Goal: Complete application form

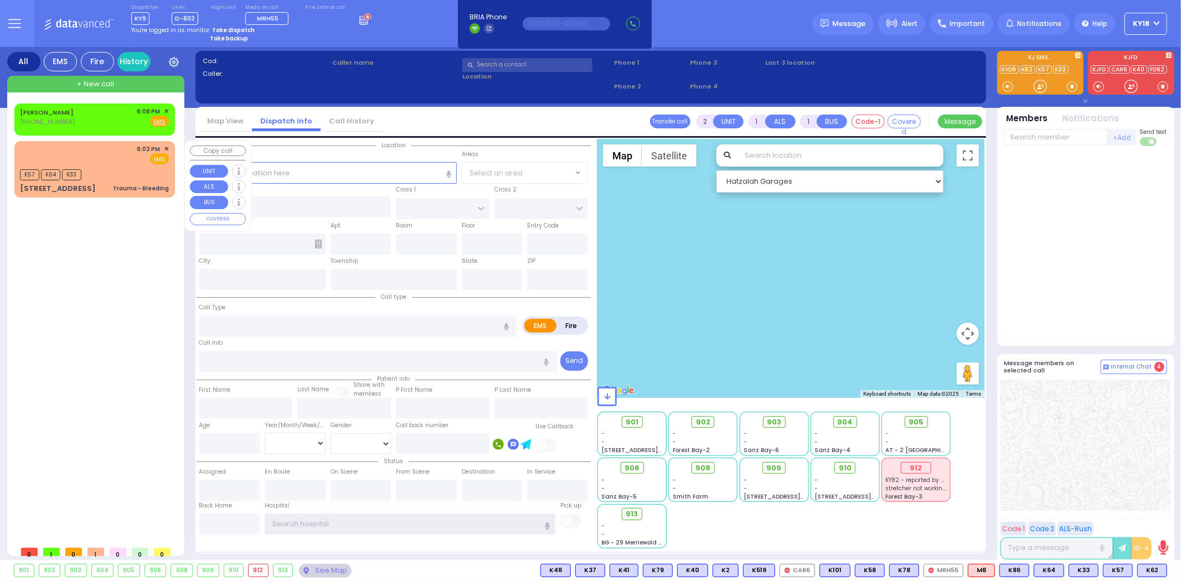
type input "ky18"
click at [115, 167] on div "K57 K64 K33" at bounding box center [94, 174] width 149 height 14
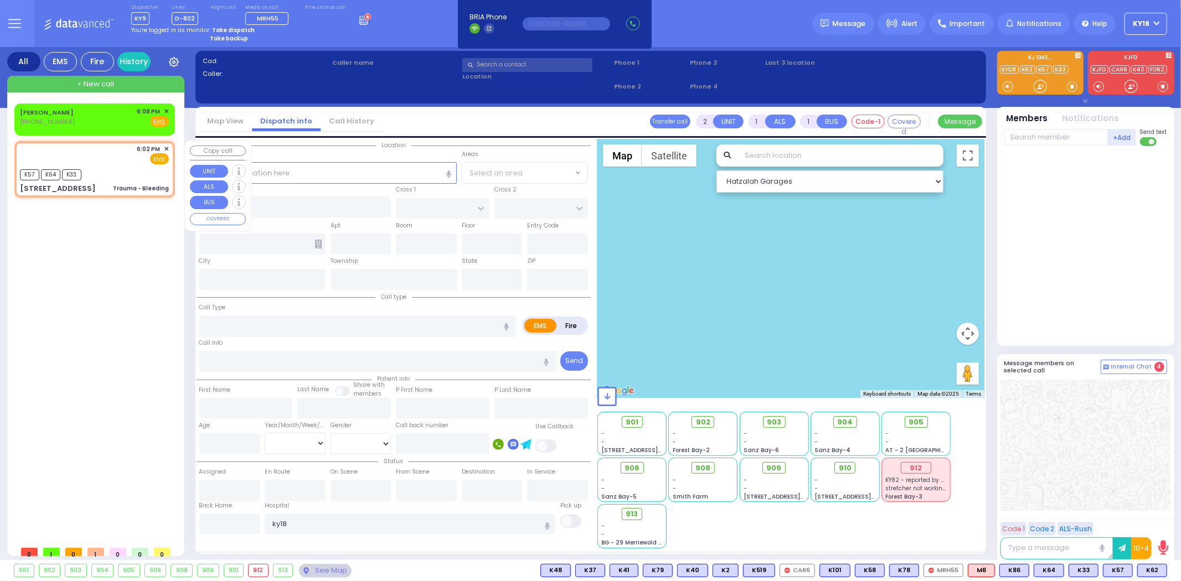
select select
type input "Trauma - Bleeding"
radio input "true"
select select
type input "18:02"
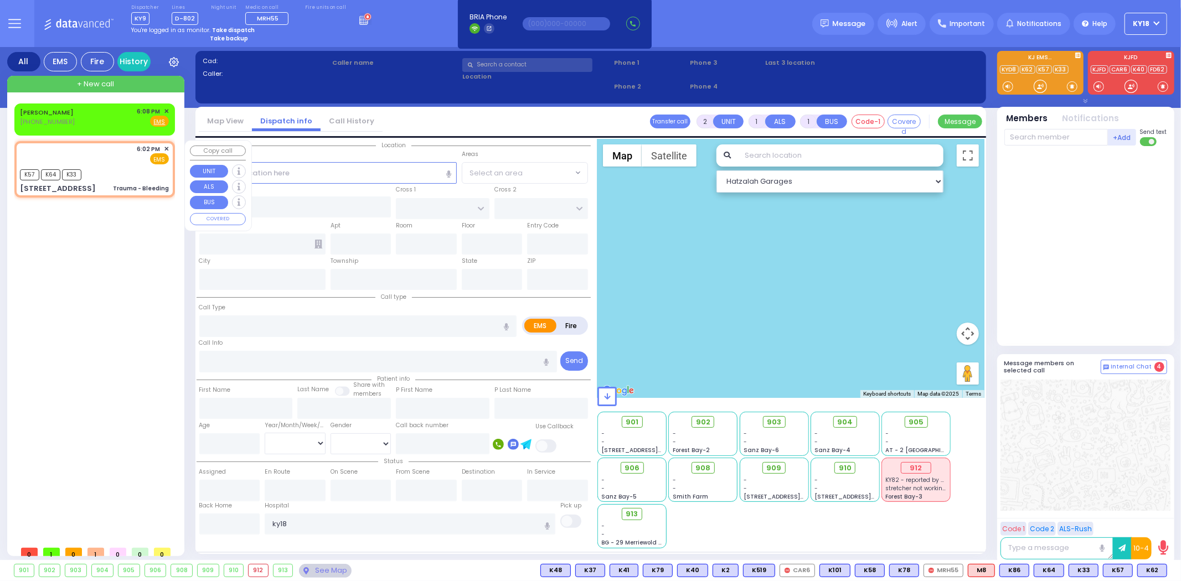
type input "18:02"
select select "Hatzalah Garages"
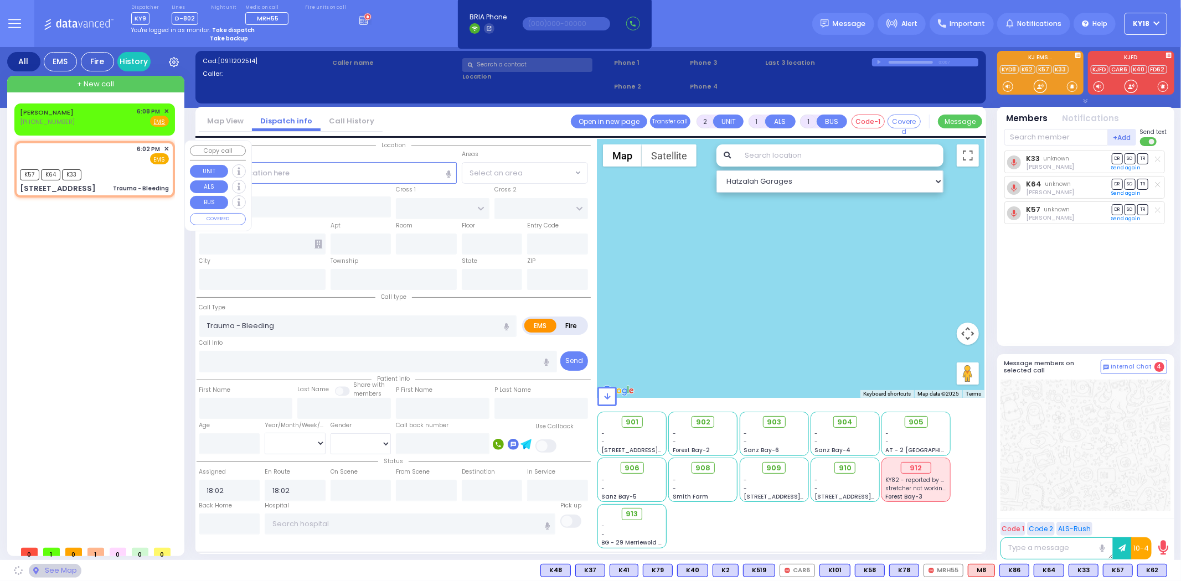
type input "[STREET_ADDRESS]"
type input "MONROE"
type input "[US_STATE]"
type input "10950"
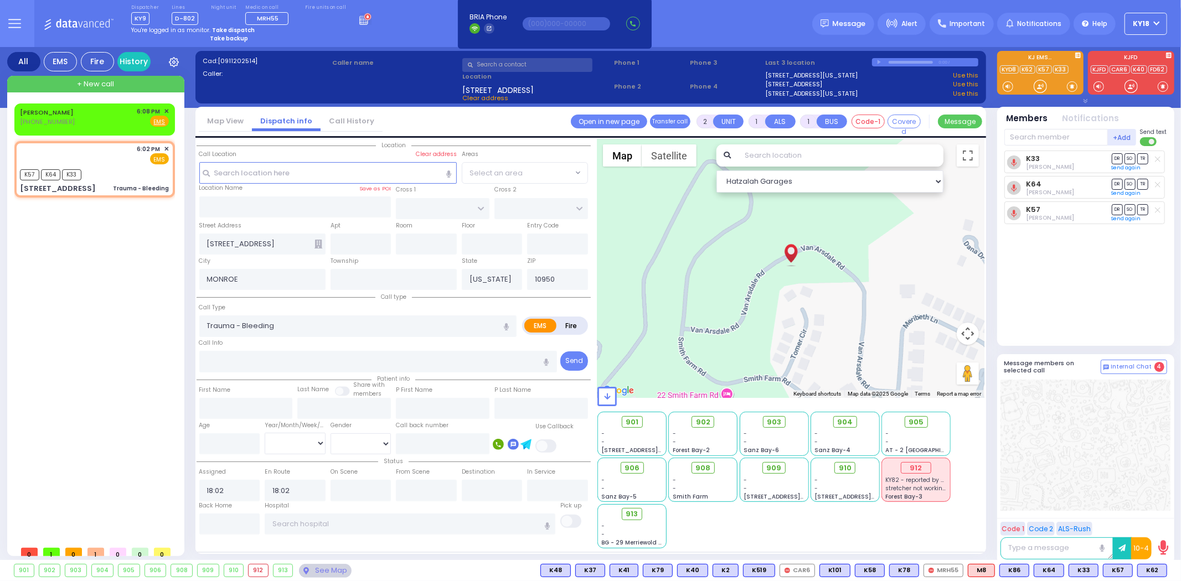
click at [319, 244] on icon at bounding box center [318, 244] width 8 height 9
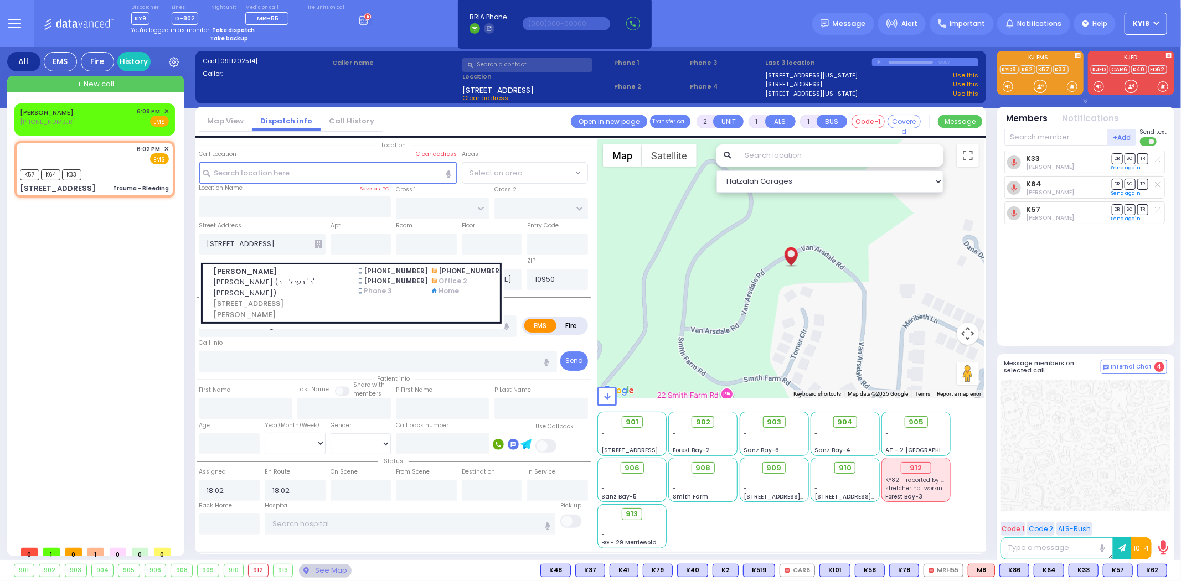
click at [314, 245] on icon at bounding box center [318, 244] width 8 height 9
click at [113, 176] on div "K57 K64 K33" at bounding box center [94, 174] width 149 height 14
select select
radio input "true"
select select
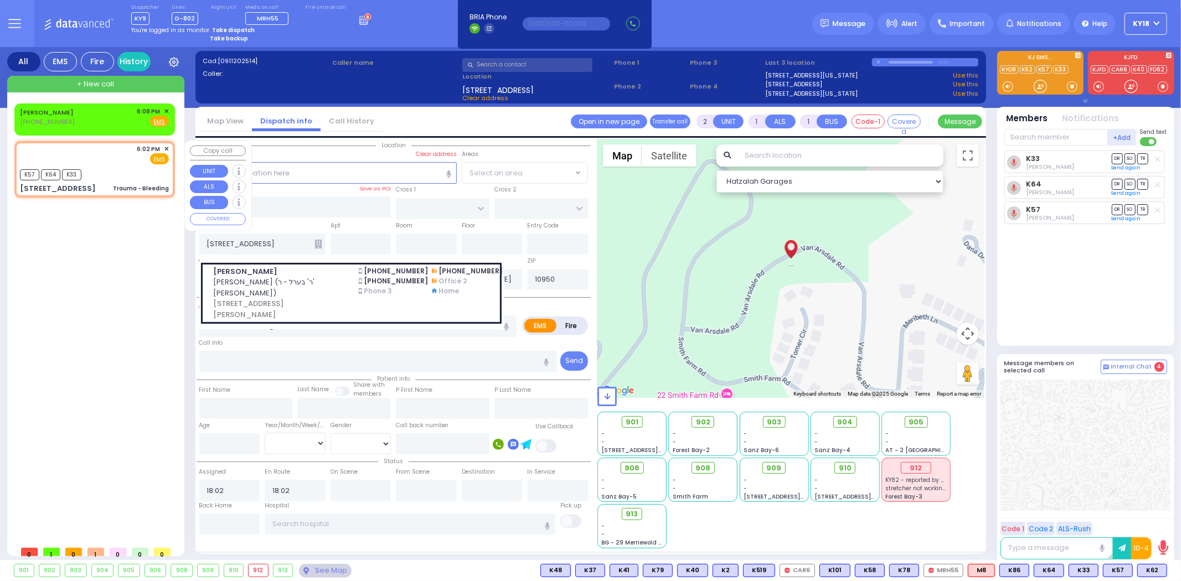
select select "Hatzalah Garages"
